Goal: Task Accomplishment & Management: Manage account settings

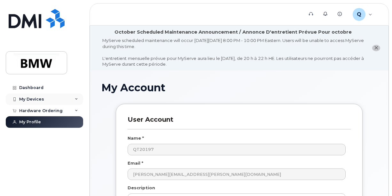
click at [31, 98] on div "My Devices" at bounding box center [31, 99] width 25 height 5
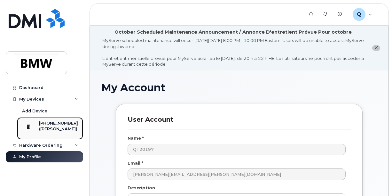
click at [59, 124] on div "[PHONE_NUMBER]" at bounding box center [58, 123] width 39 height 6
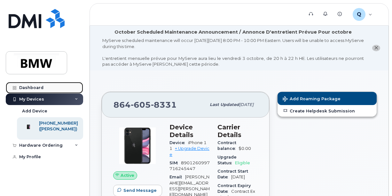
click at [22, 87] on div "Dashboard" at bounding box center [31, 87] width 24 height 5
